Goal: Task Accomplishment & Management: Use online tool/utility

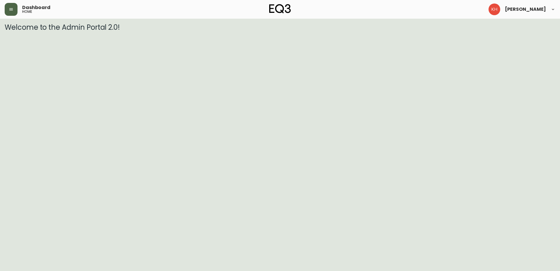
click at [16, 10] on button "button" at bounding box center [11, 9] width 13 height 13
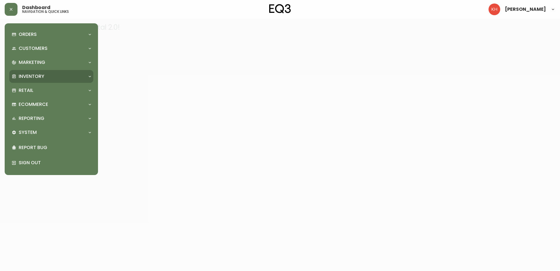
click at [38, 75] on p "Inventory" at bounding box center [32, 76] width 26 height 6
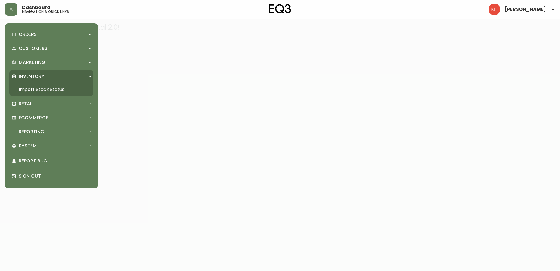
click at [44, 87] on link "Import Stock Status" at bounding box center [51, 89] width 84 height 13
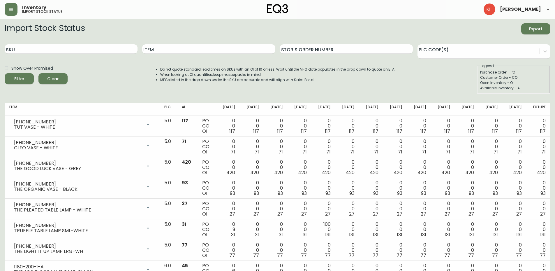
click at [541, 25] on span "Export" at bounding box center [536, 28] width 20 height 7
